Goal: Information Seeking & Learning: Understand process/instructions

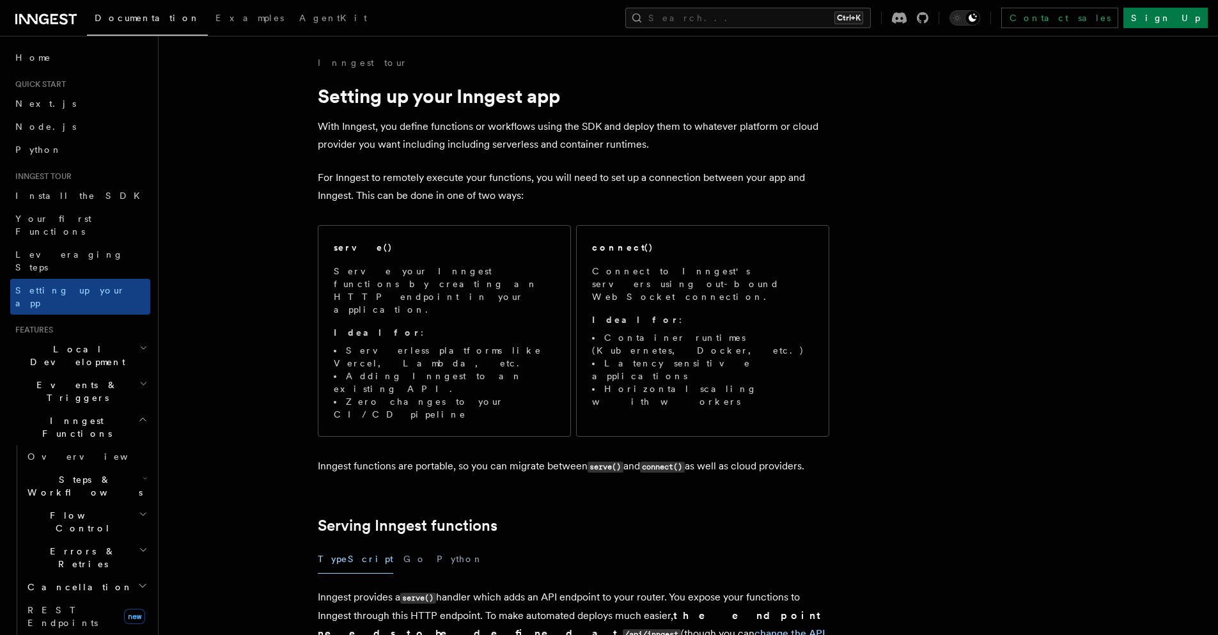
click at [350, 178] on p "For Inngest to remotely execute your functions, you will need to set up a conne…" at bounding box center [573, 187] width 511 height 36
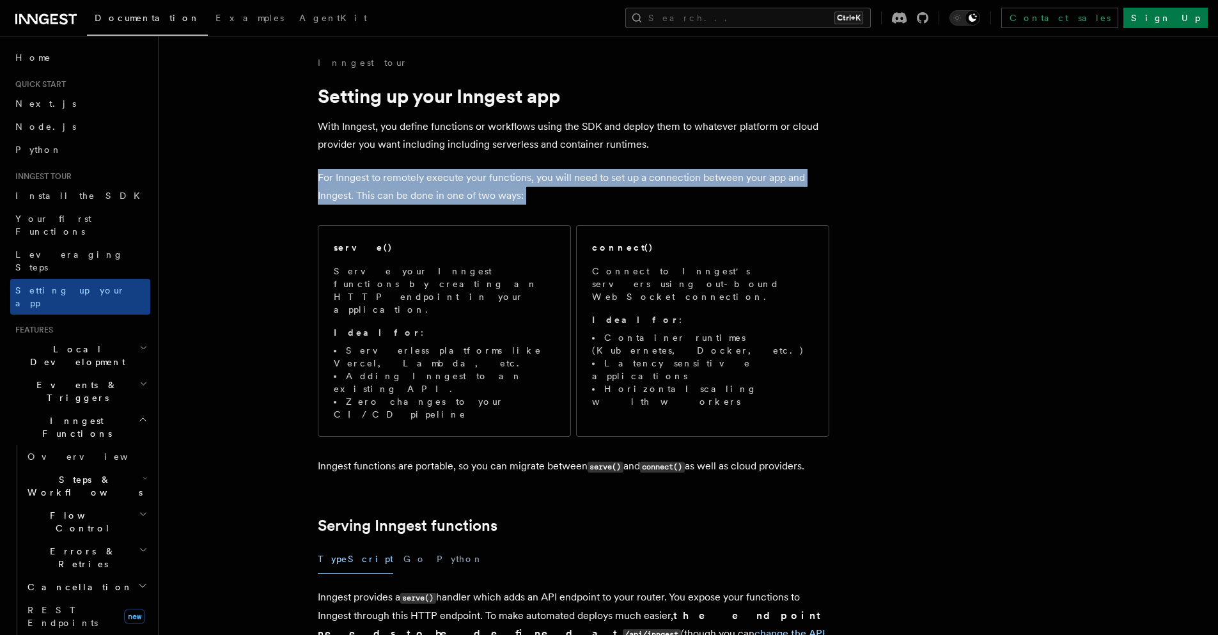
click at [350, 178] on p "For Inngest to remotely execute your functions, you will need to set up a conne…" at bounding box center [573, 187] width 511 height 36
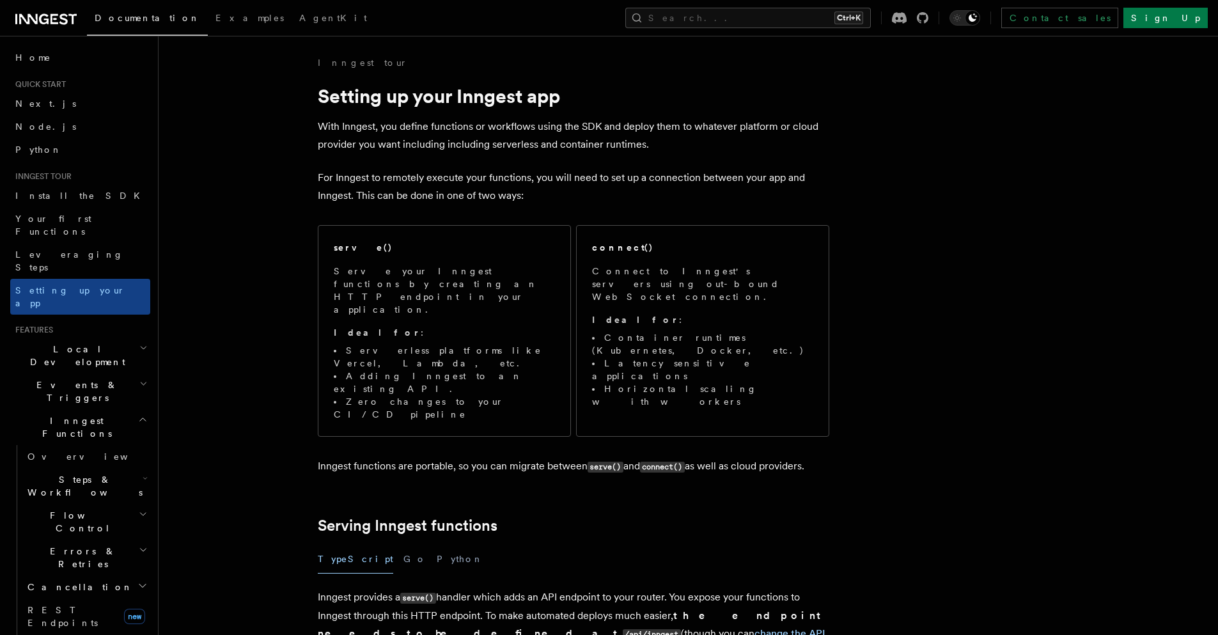
click at [335, 196] on p "For Inngest to remotely execute your functions, you will need to set up a conne…" at bounding box center [573, 187] width 511 height 36
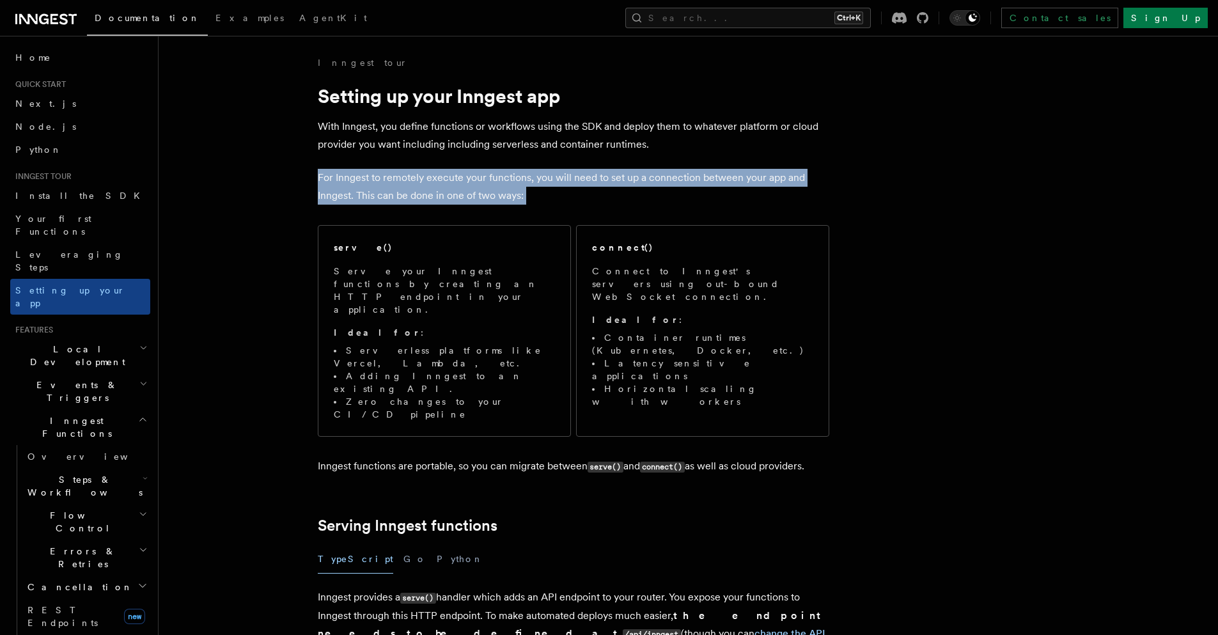
click at [335, 196] on p "For Inngest to remotely execute your functions, you will need to set up a conne…" at bounding box center [573, 187] width 511 height 36
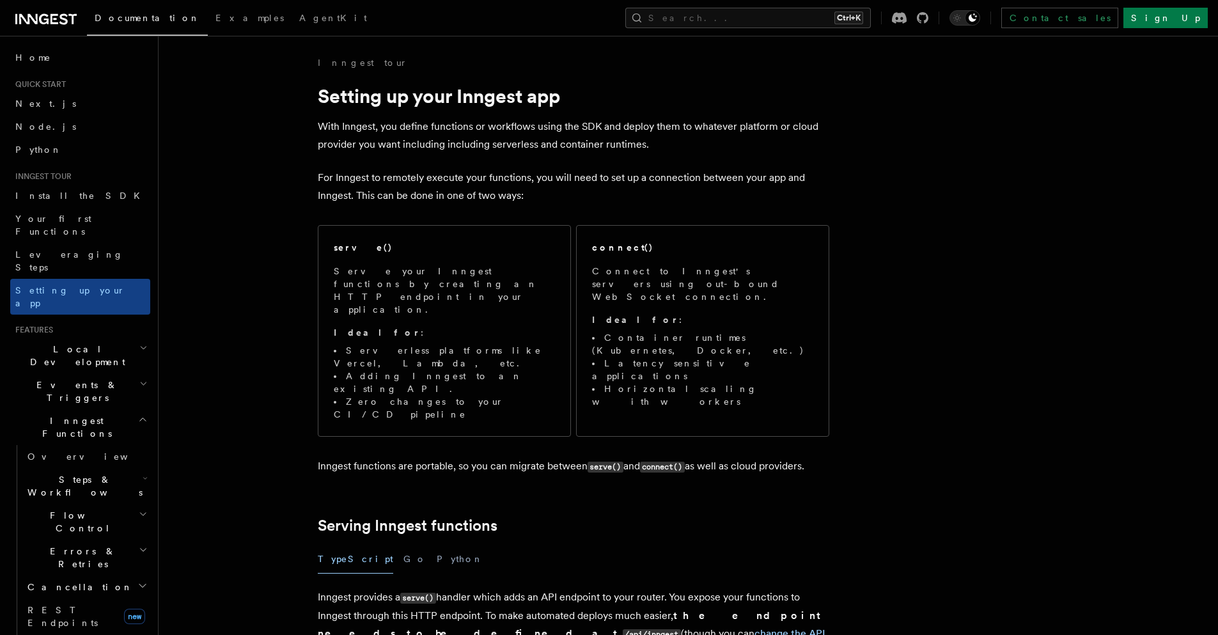
click at [339, 202] on p "For Inngest to remotely execute your functions, you will need to set up a conne…" at bounding box center [573, 187] width 511 height 36
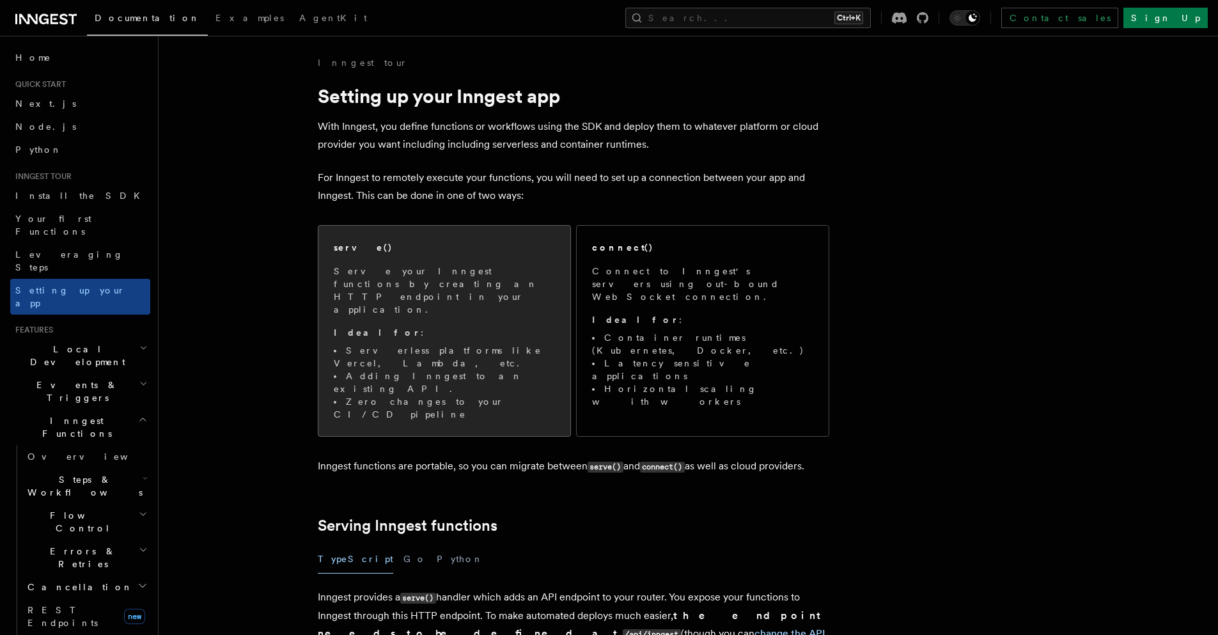
drag, startPoint x: 339, startPoint y: 219, endPoint x: 379, endPoint y: 231, distance: 41.9
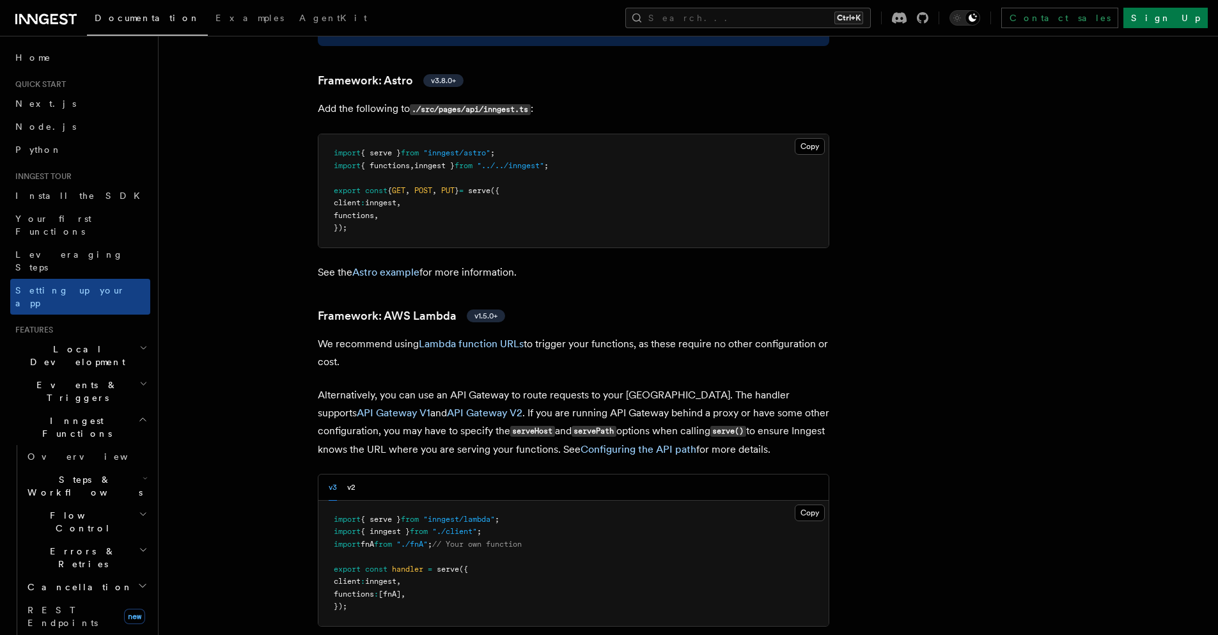
scroll to position [1150, 0]
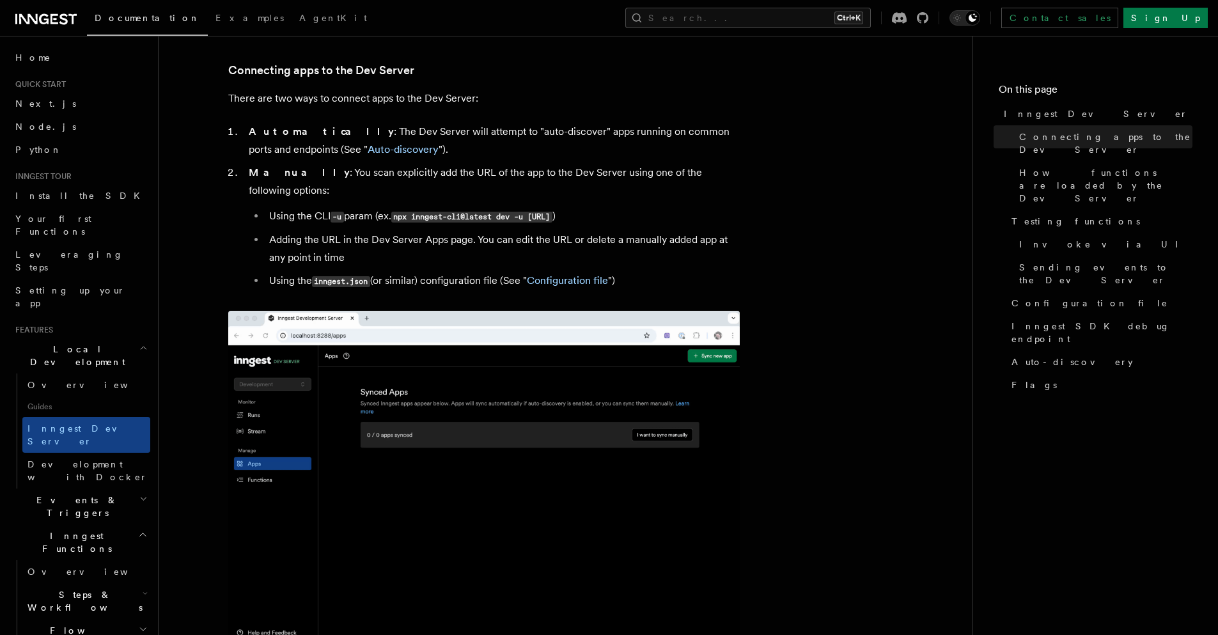
drag, startPoint x: 404, startPoint y: 199, endPoint x: 689, endPoint y: 196, distance: 285.1
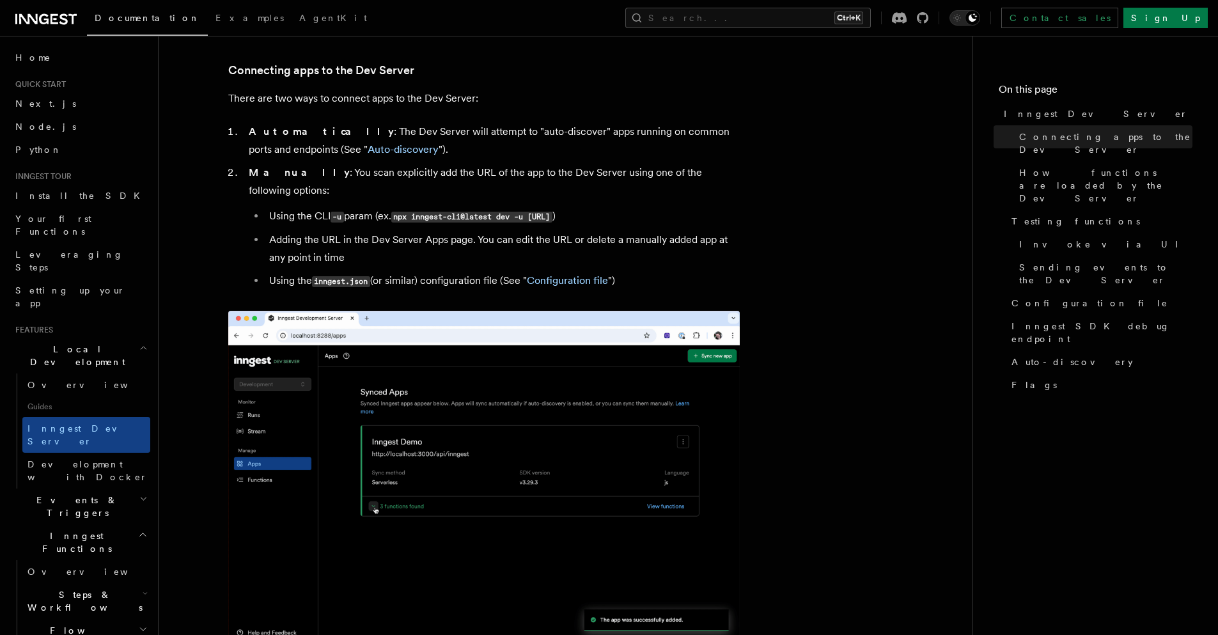
click at [552, 212] on code "npx inngest-cli@latest dev -u http://localhost:3000/api/inngest" at bounding box center [471, 217] width 161 height 11
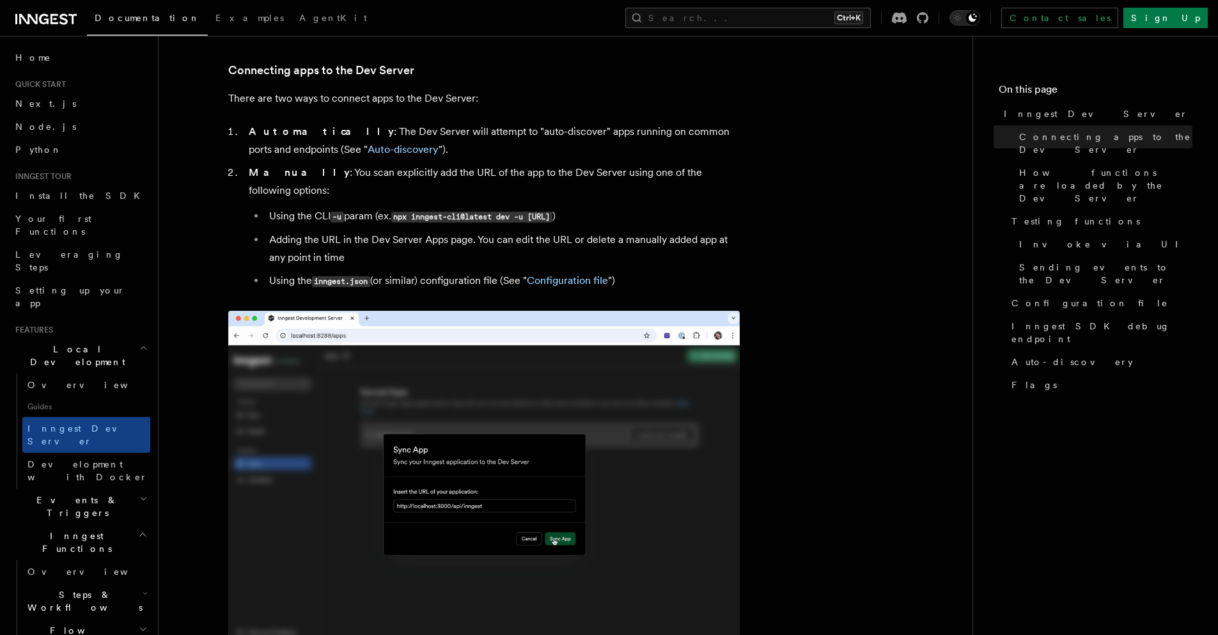
copy code "px inngest-cli@latest dev -u http://localhost:3000/api/inngest"
